Goal: Task Accomplishment & Management: Use online tool/utility

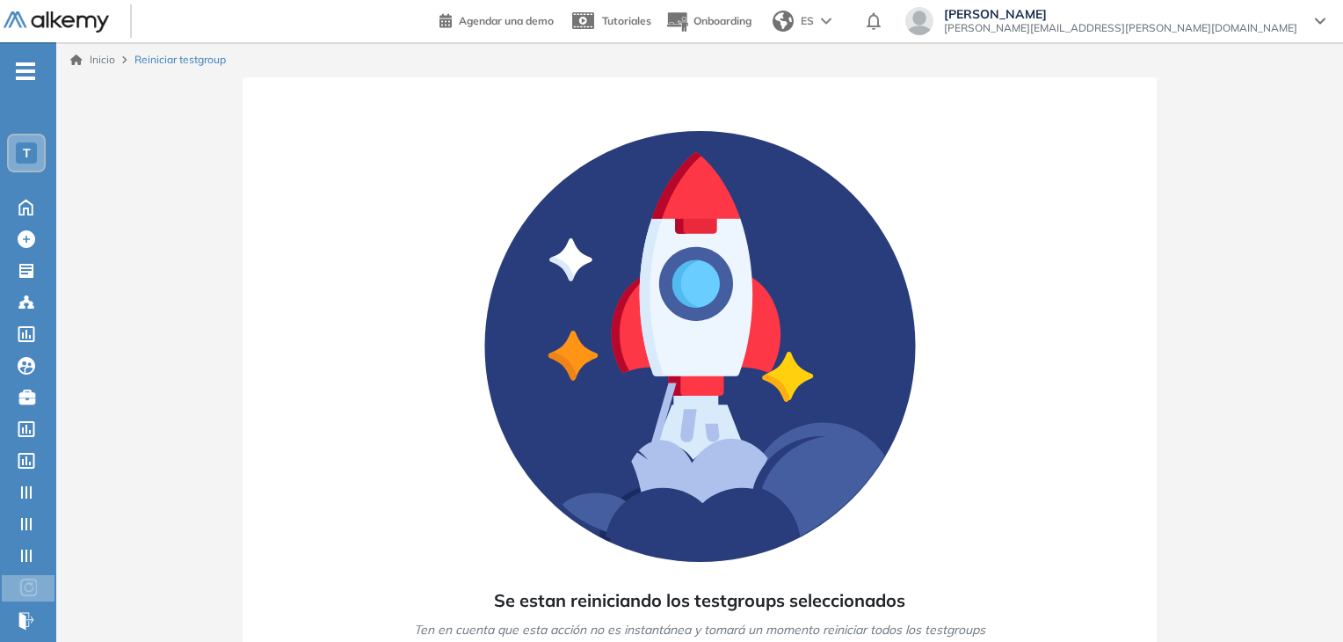
click at [1016, 65] on div "[PERSON_NAME] testgroup" at bounding box center [699, 60] width 1259 height 16
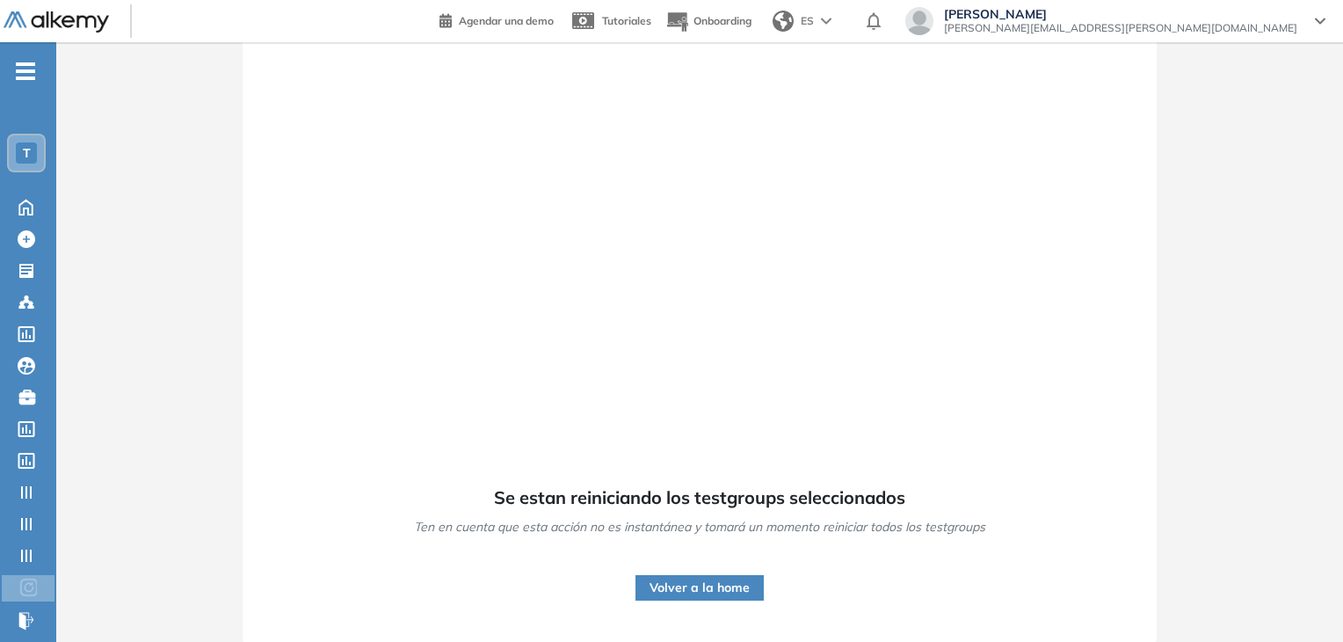
scroll to position [104, 0]
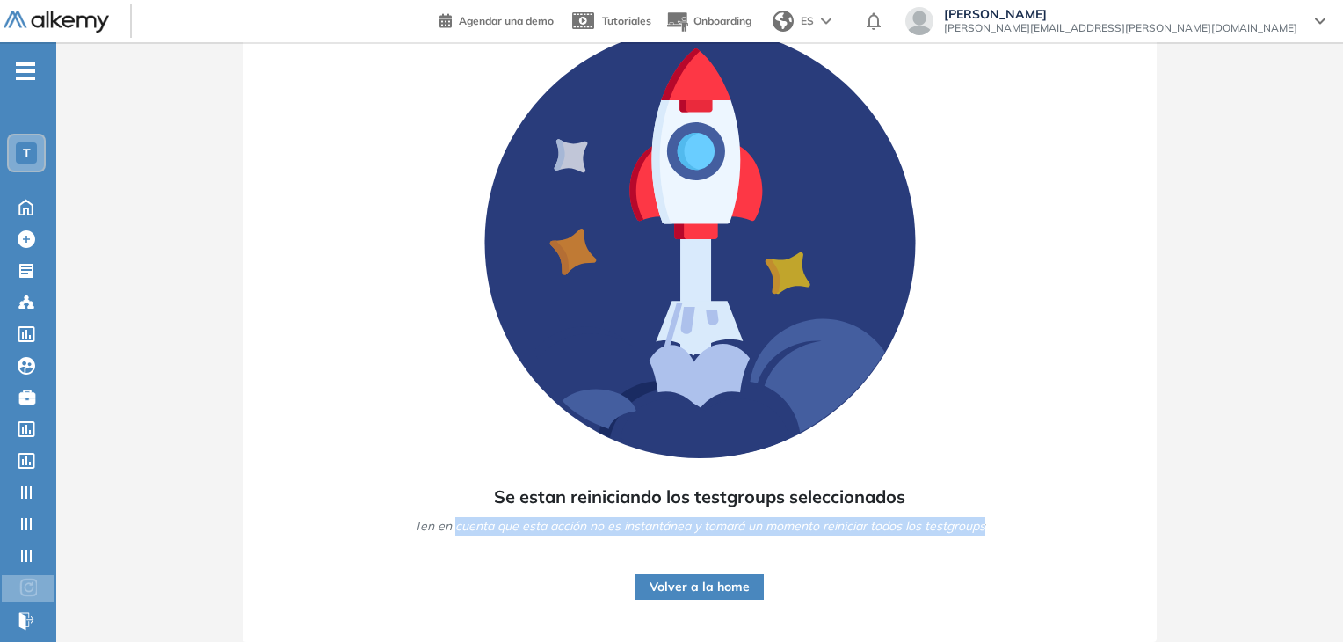
drag, startPoint x: 454, startPoint y: 484, endPoint x: 971, endPoint y: 590, distance: 528.3
click at [1195, 539] on div "Se estan reiniciando los testgroups seleccionados Ten en cuenta que esta acción…" at bounding box center [699, 308] width 1287 height 668
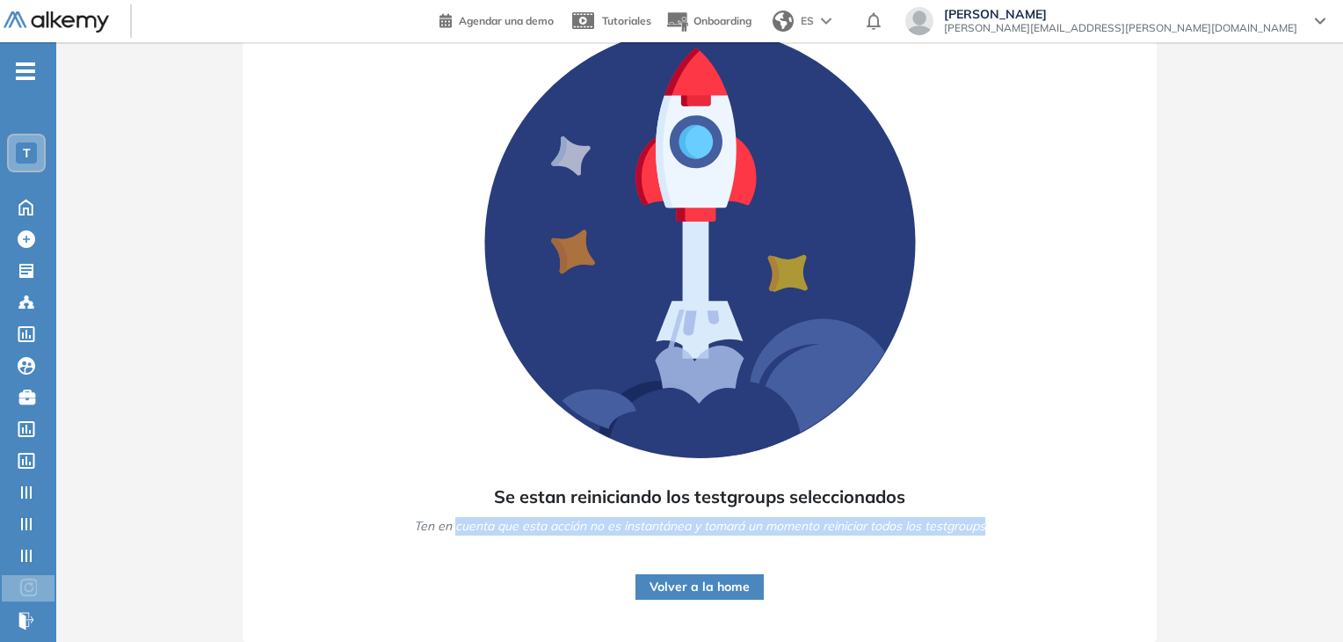
click at [953, 596] on div "Se estan reiniciando los testgroups seleccionados Ten en cuenta que esta acción…" at bounding box center [700, 308] width 872 height 626
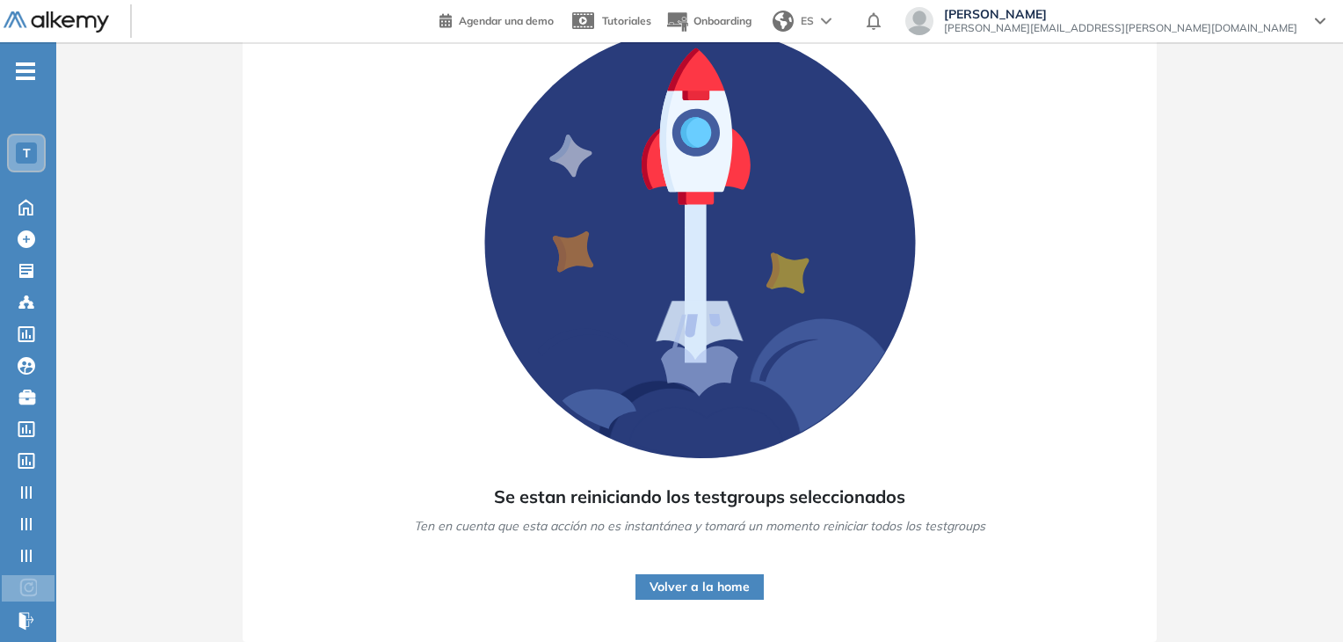
click at [998, 535] on div "Se estan reiniciando los testgroups seleccionados Ten en cuenta que esta acción…" at bounding box center [700, 308] width 872 height 626
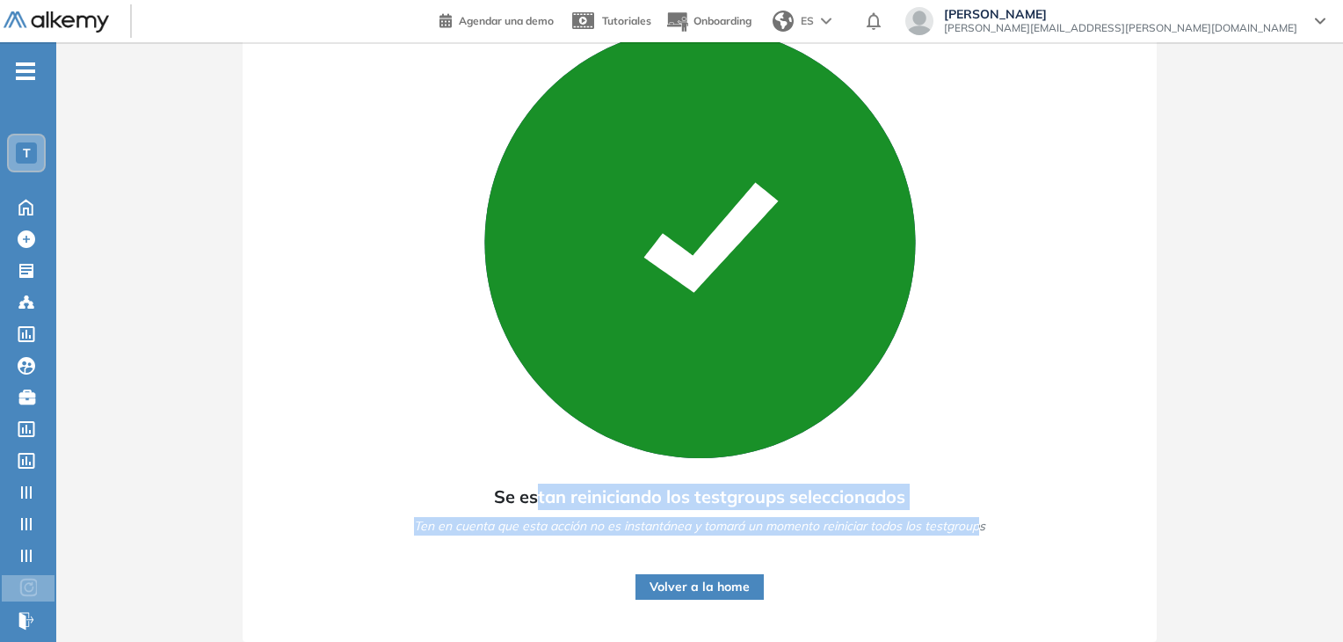
drag, startPoint x: 978, startPoint y: 525, endPoint x: 529, endPoint y: 486, distance: 450.8
click at [531, 486] on div "Se estan reiniciando los testgroups seleccionados Ten en cuenta que esta acción…" at bounding box center [699, 509] width 571 height 59
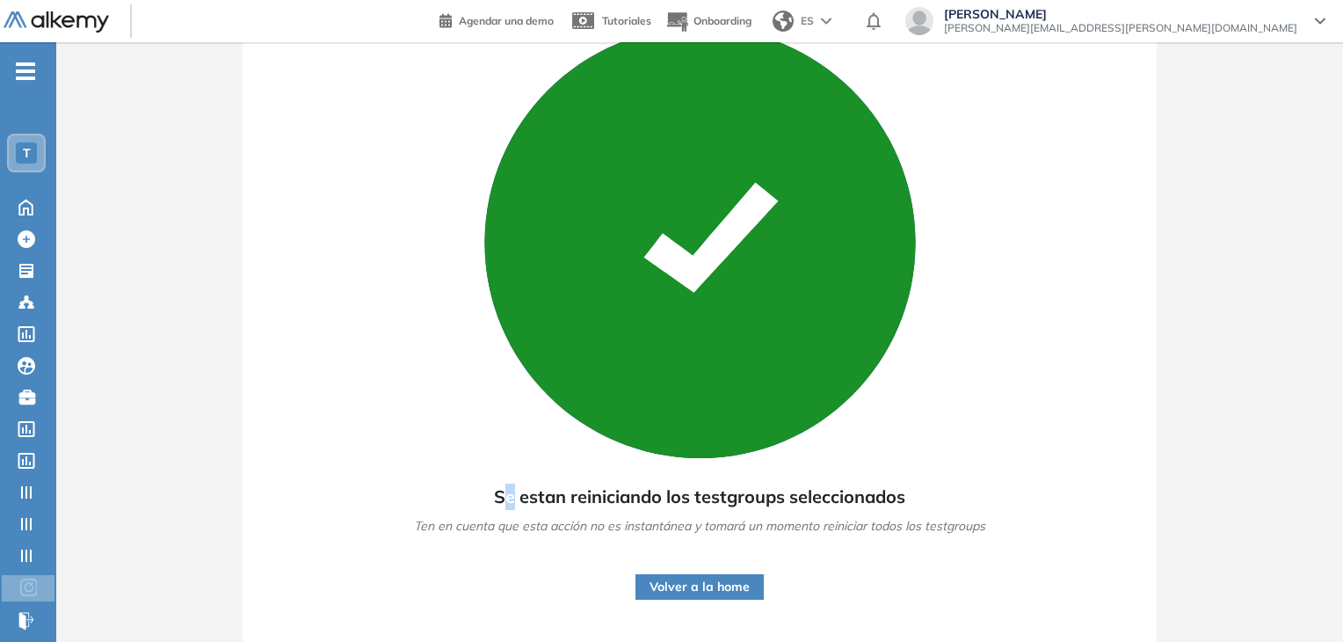
click at [508, 489] on span "Se estan reiniciando los testgroups seleccionados" at bounding box center [699, 496] width 411 height 26
click at [496, 488] on span "Se estan reiniciando los testgroups seleccionados" at bounding box center [699, 496] width 411 height 26
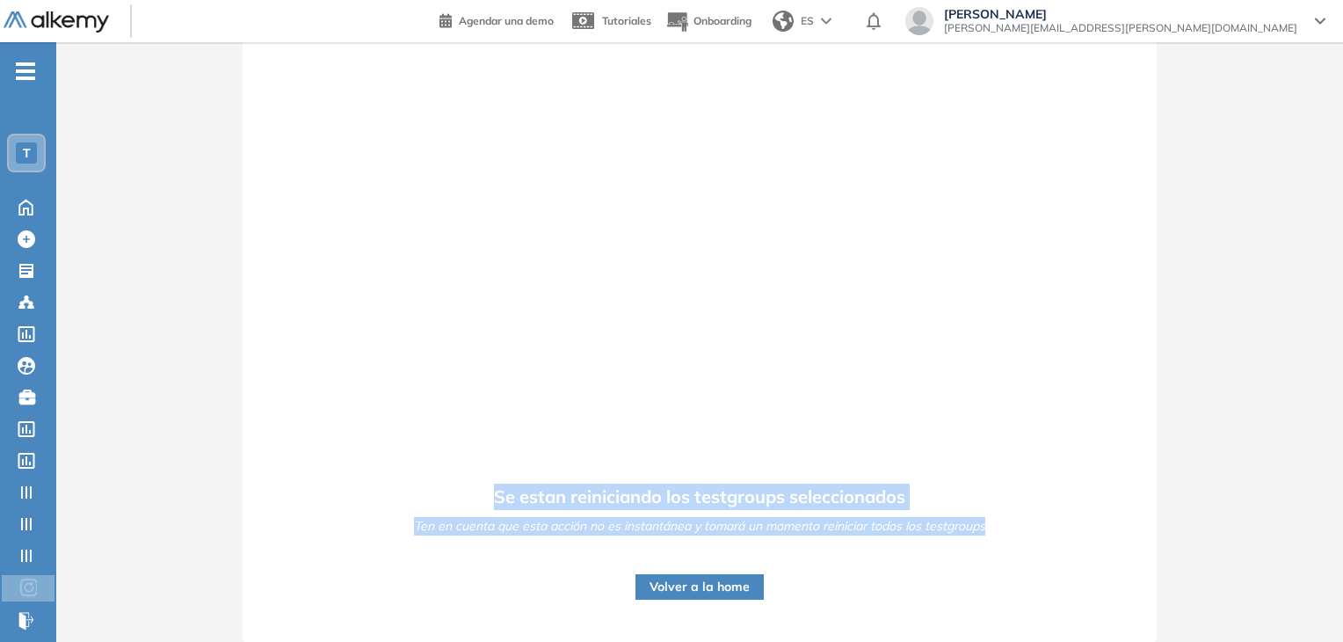
drag, startPoint x: 480, startPoint y: 496, endPoint x: 1057, endPoint y: 532, distance: 578.6
click at [1057, 532] on div "Se estan reiniciando los testgroups seleccionados Ten en cuenta que esta acción…" at bounding box center [700, 308] width 872 height 626
click at [962, 554] on div "Se estan reiniciando los testgroups seleccionados Ten en cuenta que esta acción…" at bounding box center [700, 308] width 872 height 626
